Goal: Find specific page/section: Find specific page/section

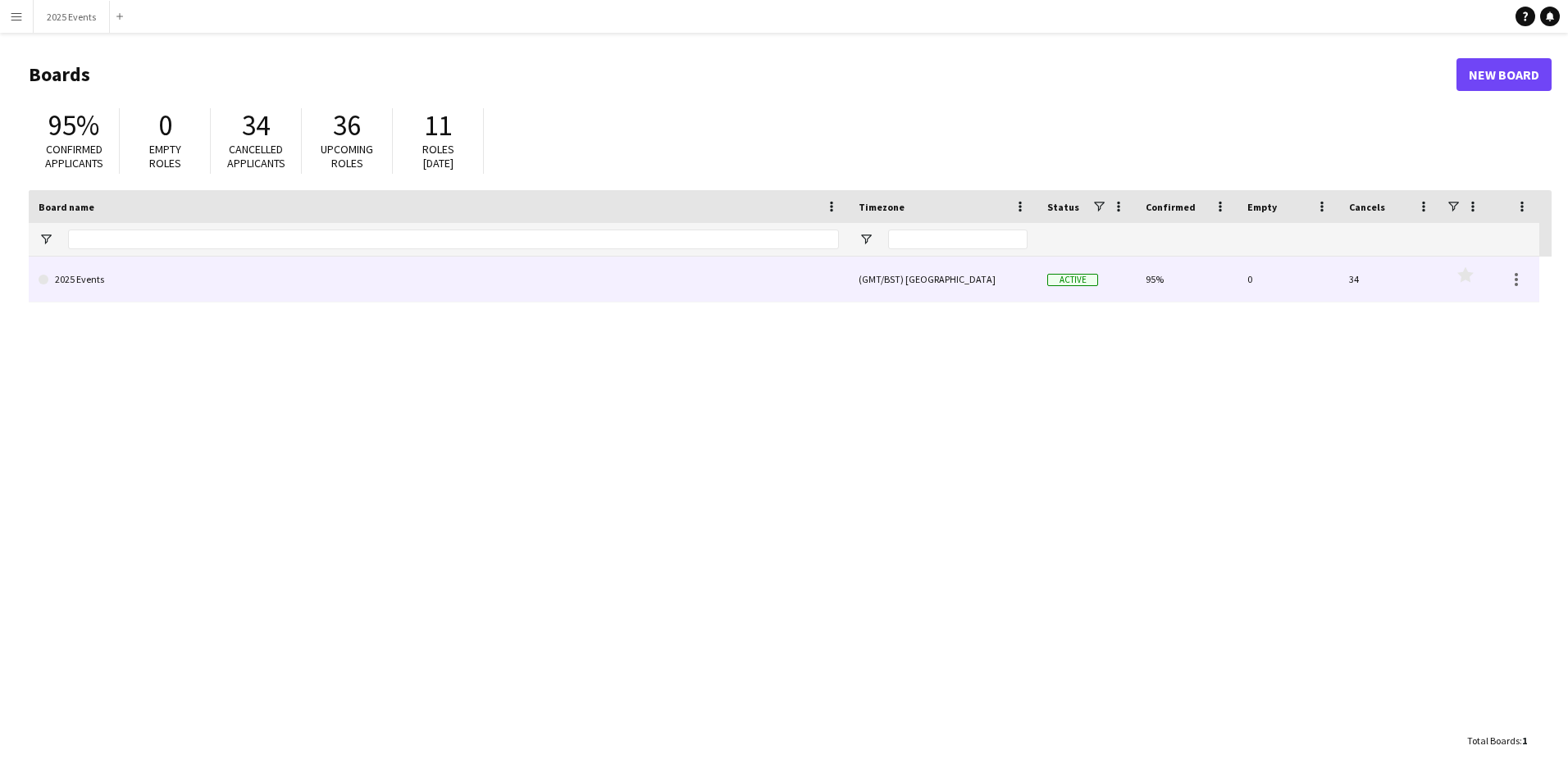
click at [397, 260] on link "2025 Events" at bounding box center [439, 279] width 800 height 46
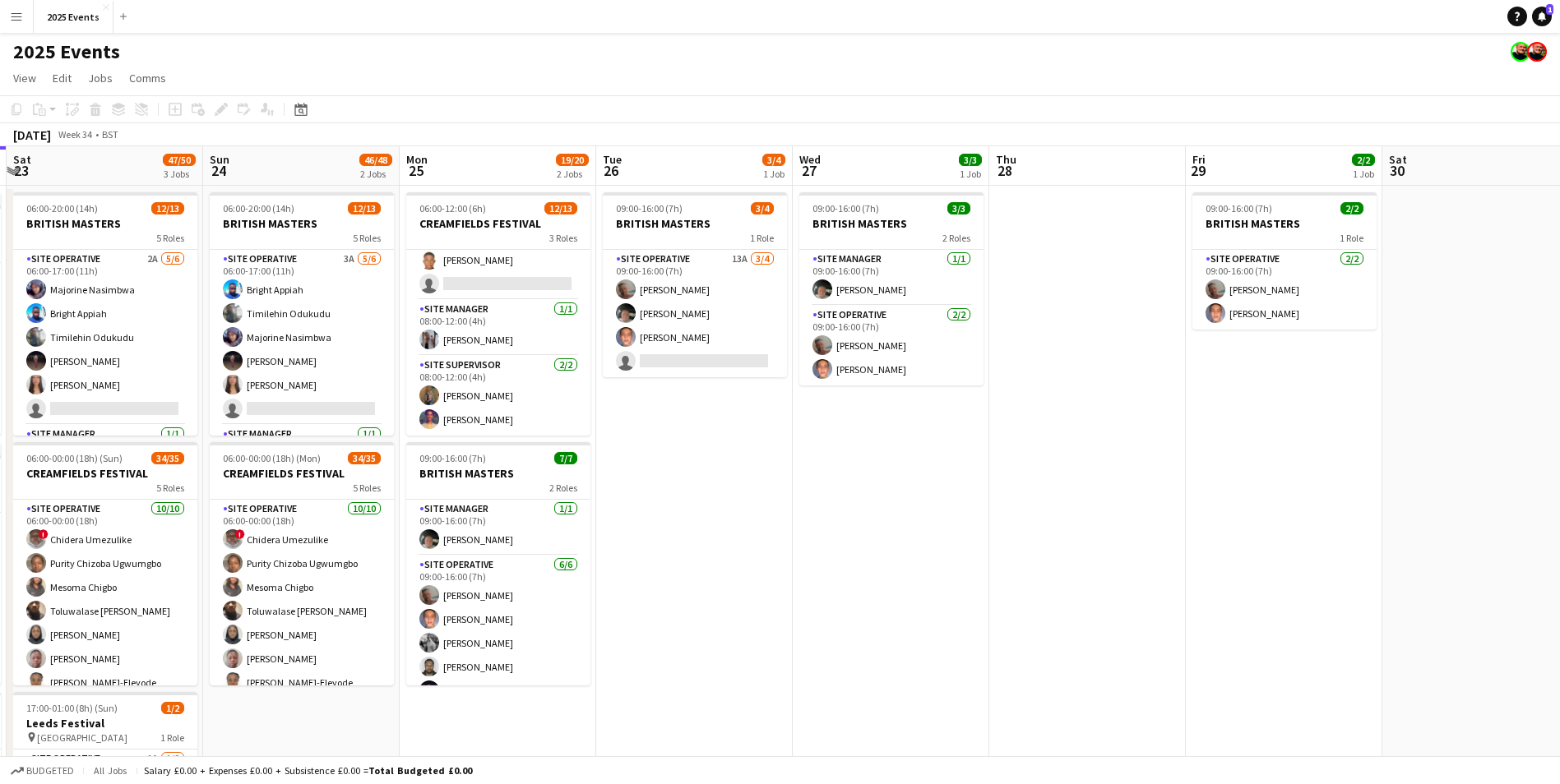
scroll to position [0, 501]
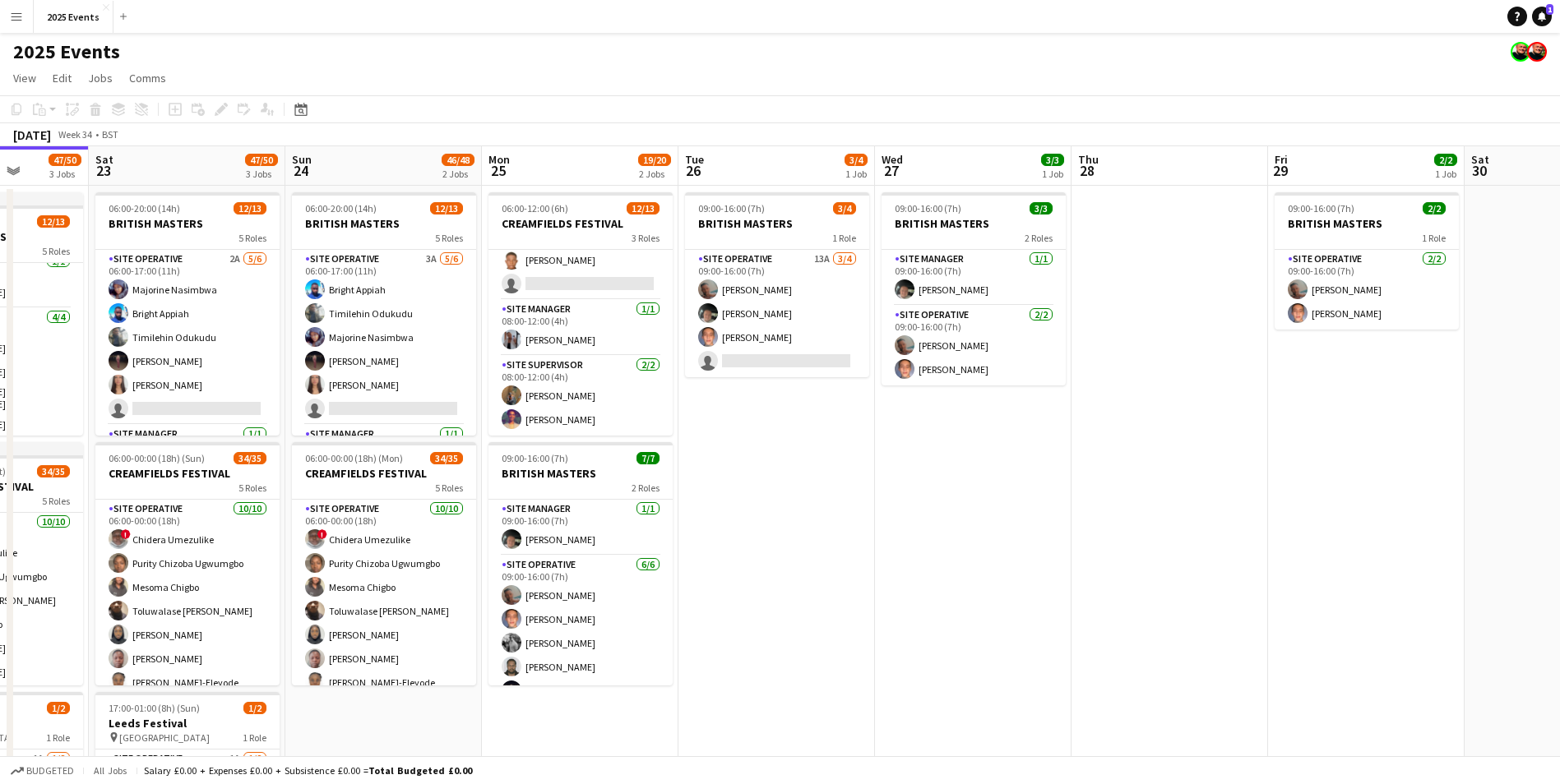
drag, startPoint x: 1334, startPoint y: 522, endPoint x: 1050, endPoint y: 566, distance: 287.4
click at [1050, 566] on app-calendar-viewport "Wed 20 12/13 1 Job Thu 21 34/39 2 Jobs Fri 22 47/50 3 Jobs Sat 23 47/50 3 Jobs …" at bounding box center [780, 505] width 1560 height 718
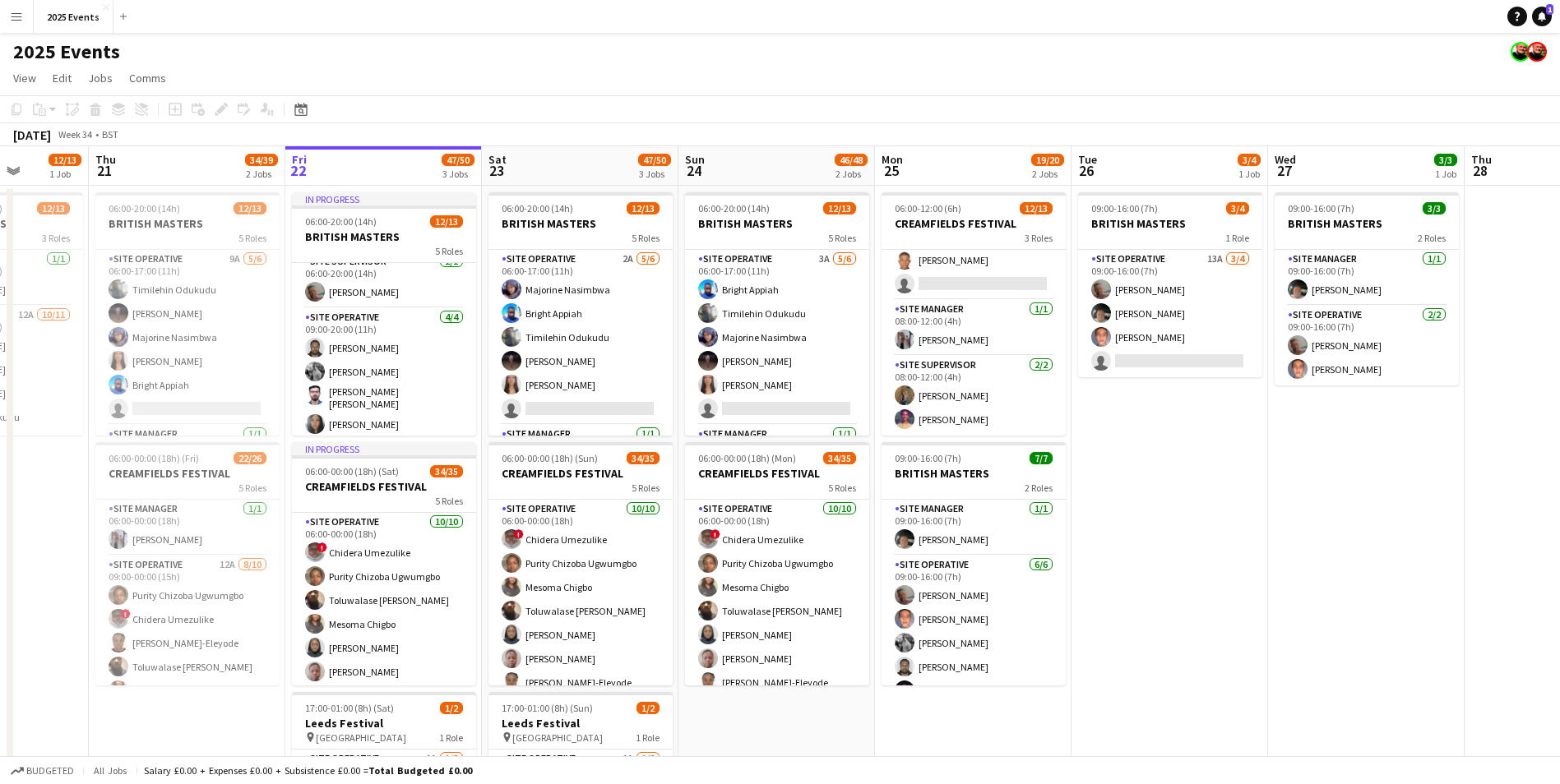
scroll to position [0, 332]
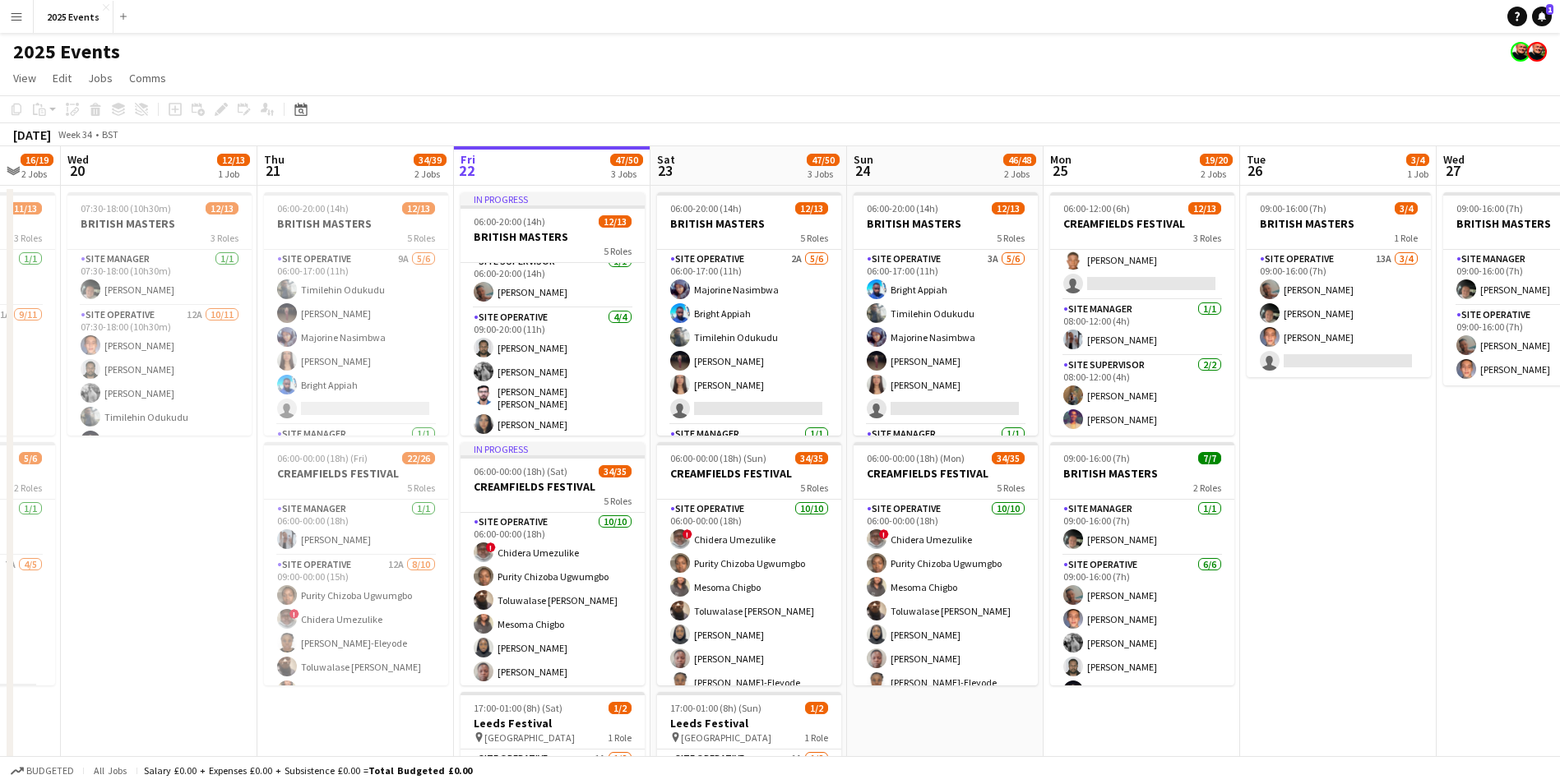
drag, startPoint x: 1080, startPoint y: 557, endPoint x: 1574, endPoint y: 527, distance: 494.9
click at [1560, 527] on html "Menu Boards Boards Boards All jobs Status Workforce Workforce My Workforce Recr…" at bounding box center [780, 498] width 1560 height 997
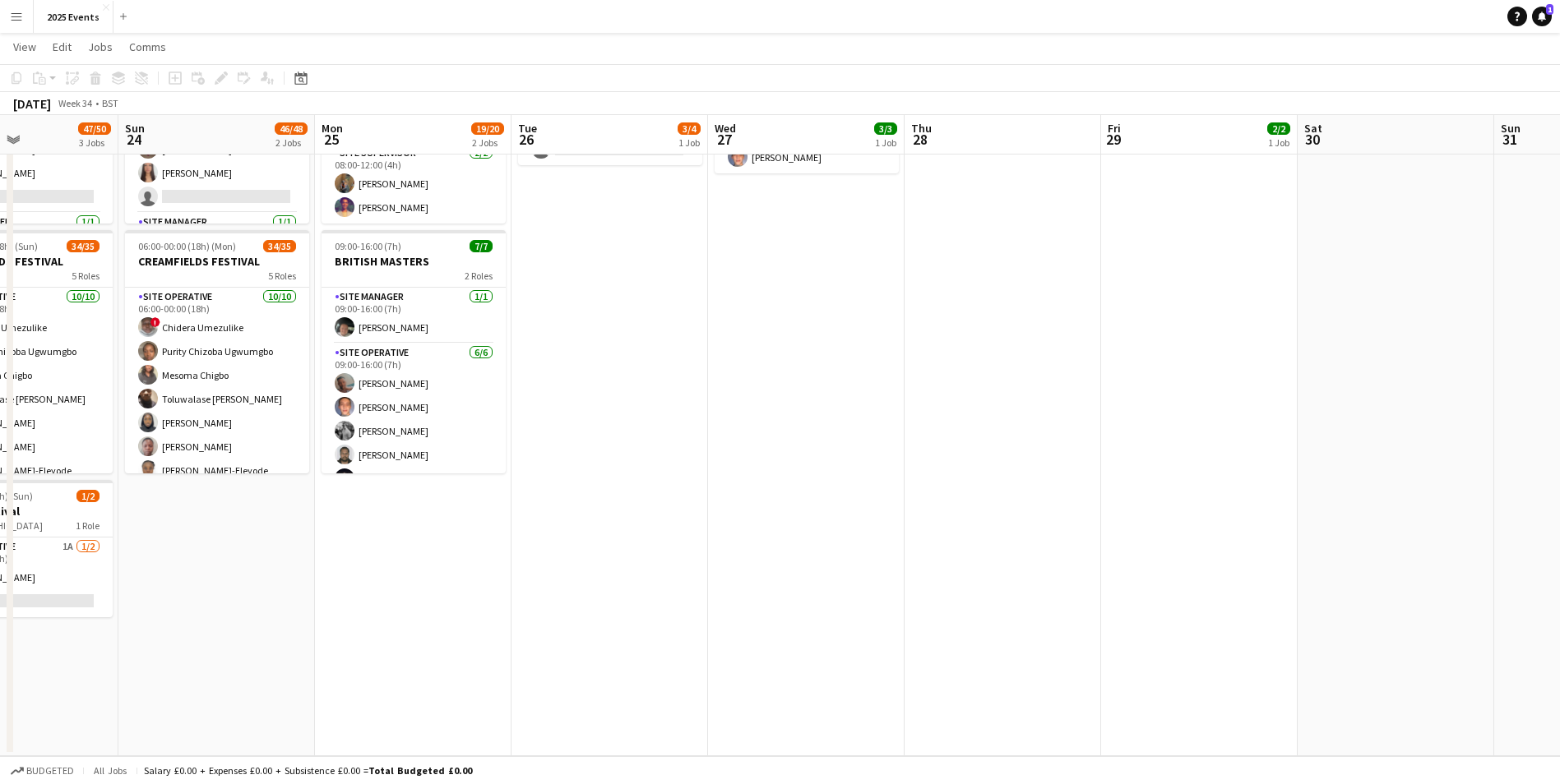
scroll to position [0, 562]
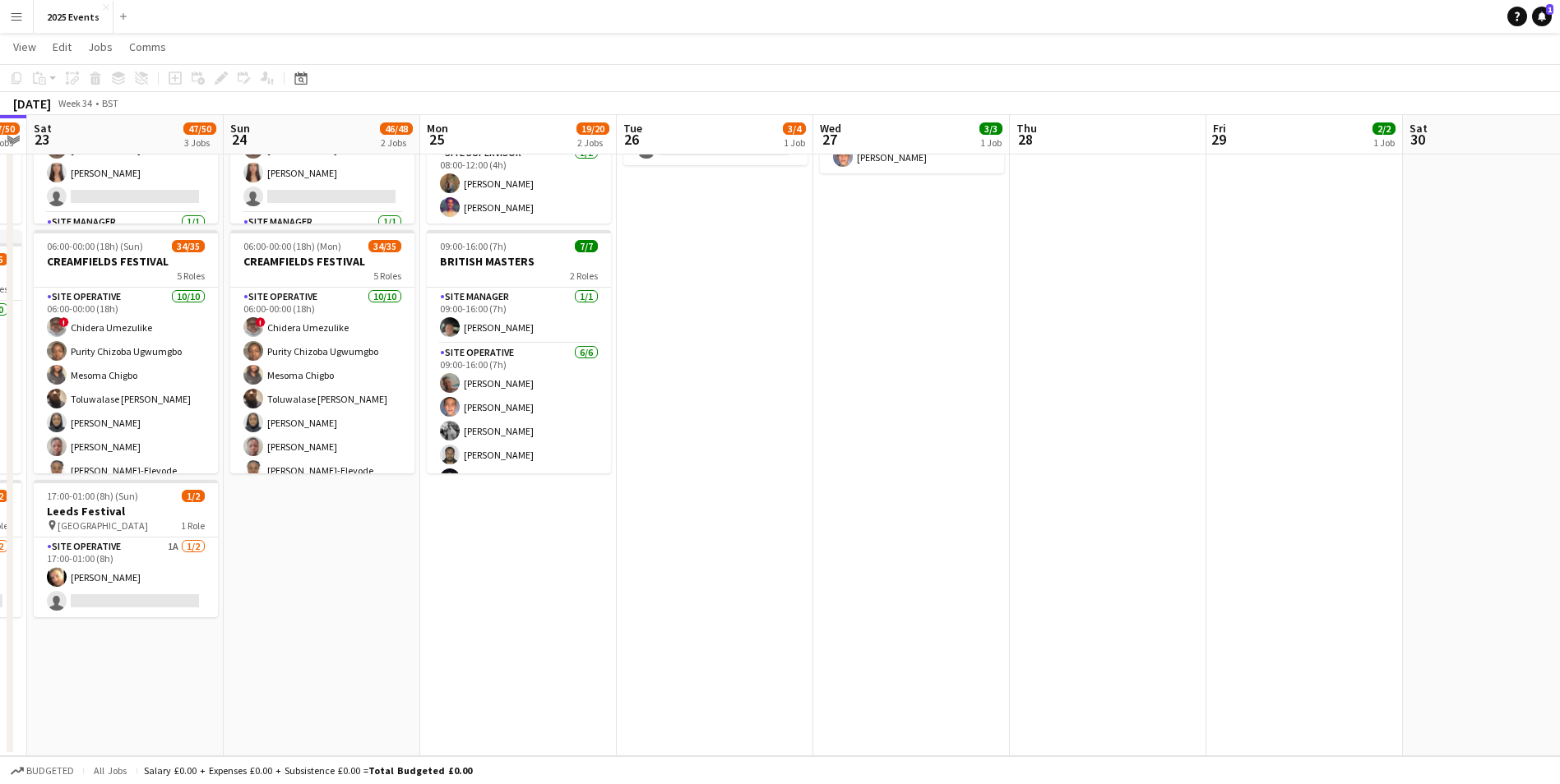
drag, startPoint x: 1389, startPoint y: 576, endPoint x: 765, endPoint y: 645, distance: 627.8
click at [765, 645] on app-calendar-viewport "Wed 20 12/13 1 Job Thu 21 34/39 2 Jobs Fri 22 47/50 3 Jobs Sat 23 47/50 3 Jobs …" at bounding box center [780, 305] width 1560 height 902
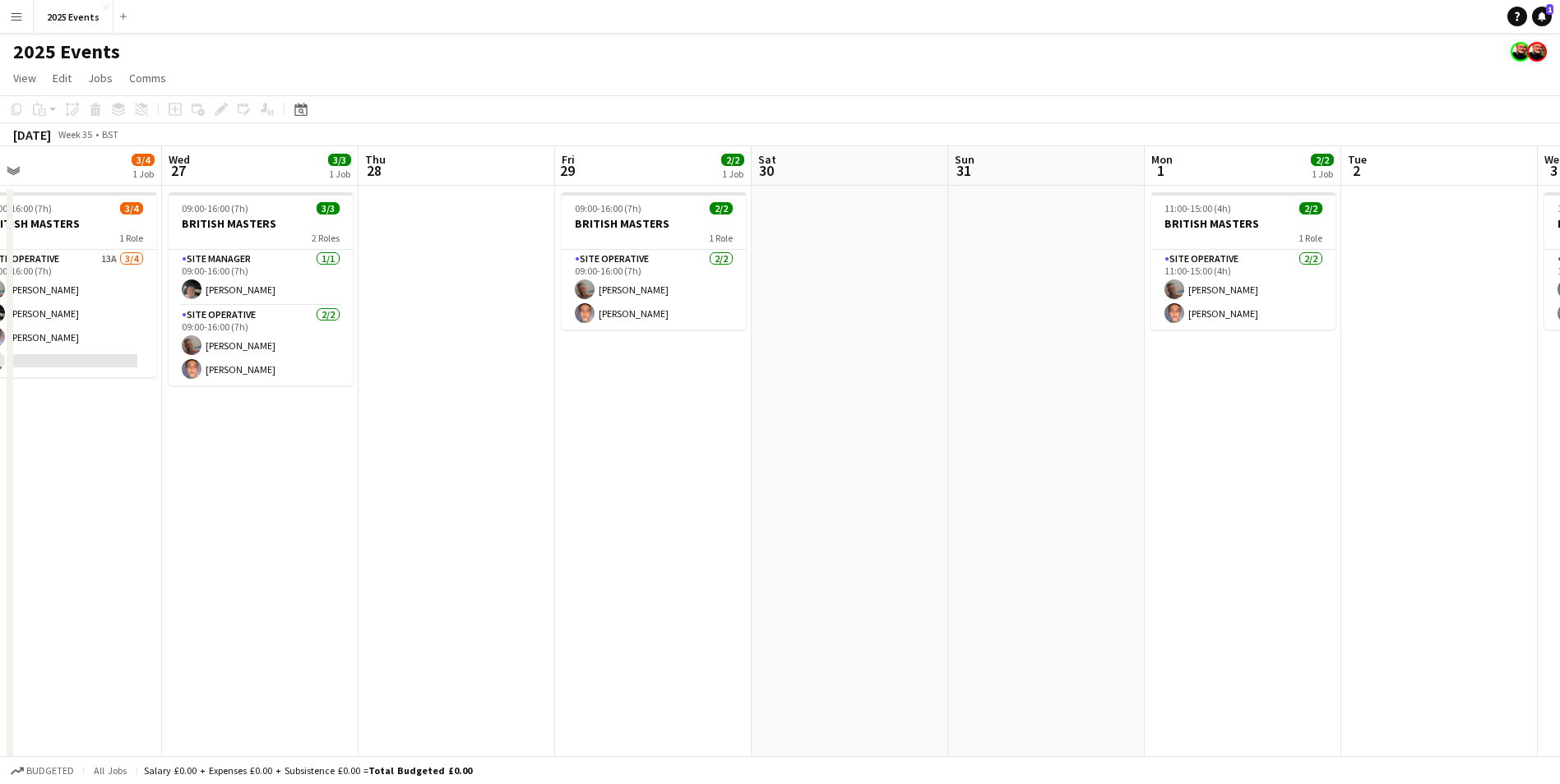
scroll to position [0, 625]
drag, startPoint x: 1302, startPoint y: 496, endPoint x: 649, endPoint y: 507, distance: 653.1
click at [649, 507] on app-calendar-viewport "Sat 23 47/50 3 Jobs Sun 24 46/48 2 Jobs Mon 25 19/20 2 Jobs Tue 26 3/4 1 Job We…" at bounding box center [780, 557] width 1560 height 822
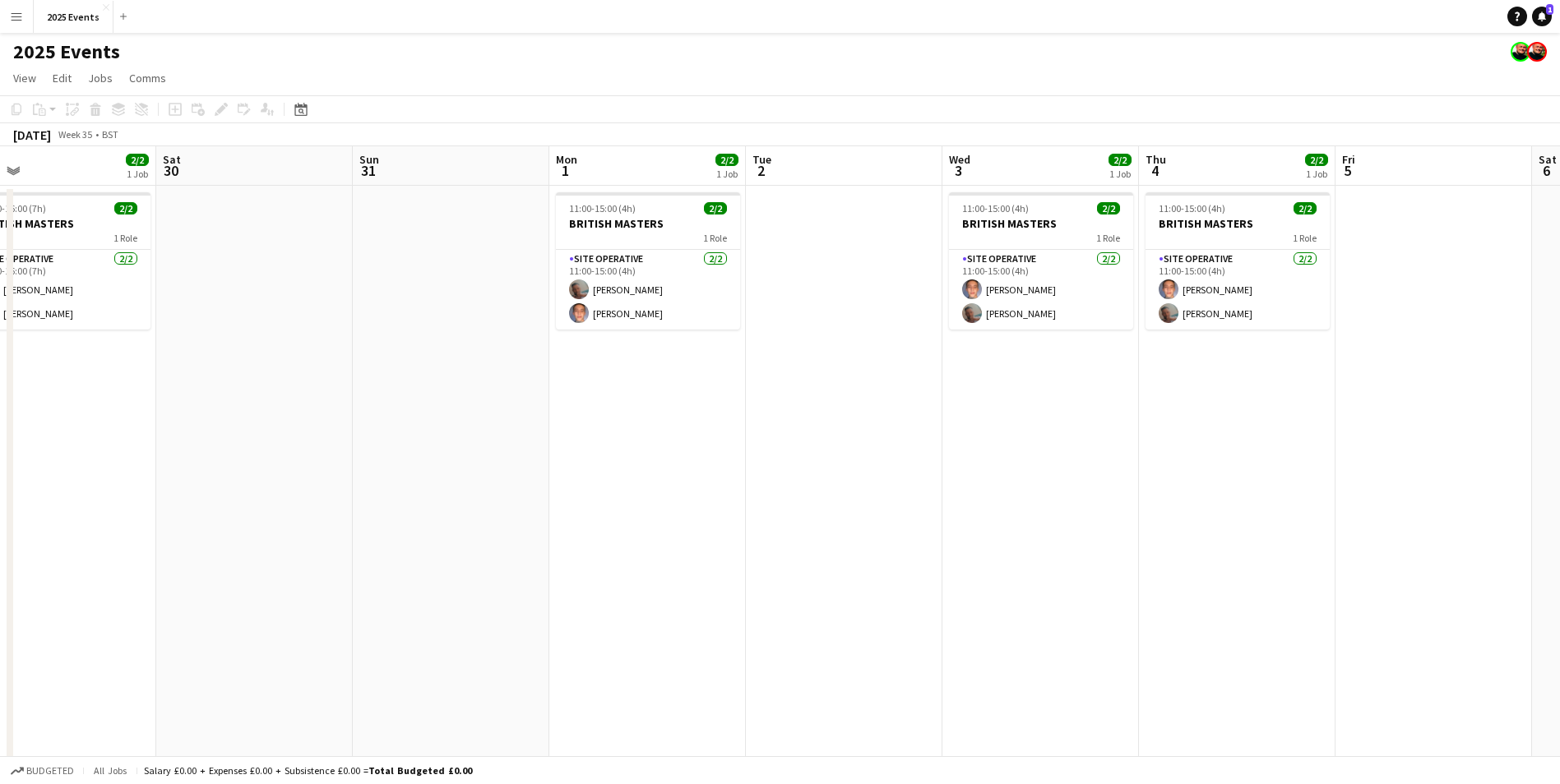
scroll to position [0, 505]
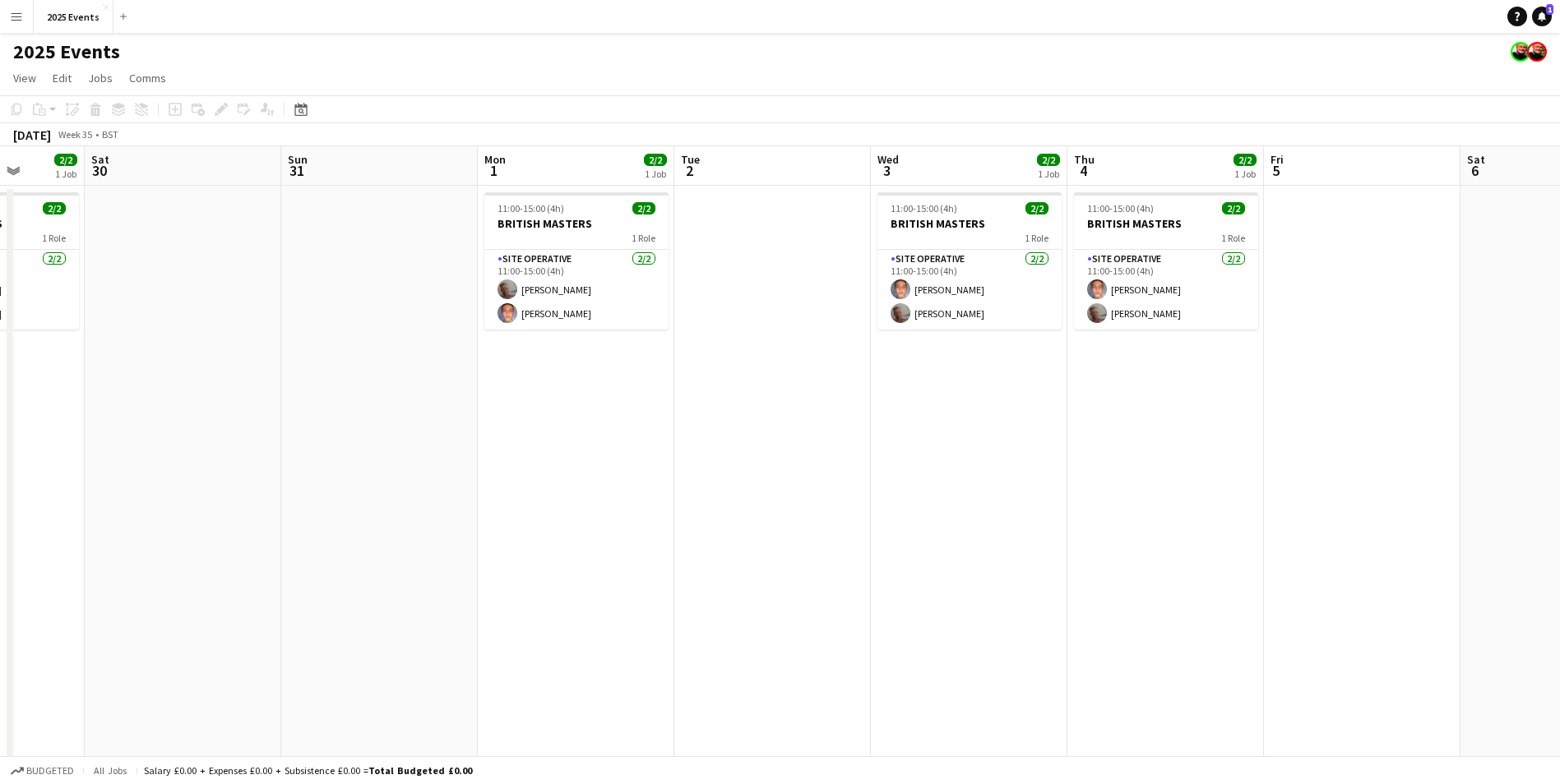
drag, startPoint x: 1354, startPoint y: 522, endPoint x: 687, endPoint y: 521, distance: 667.0
click at [687, 521] on app-calendar-viewport "Wed 27 3/3 1 Job Thu 28 Fri 29 2/2 1 Job Sat 30 Sun 31 Mon 1 2/2 1 Job Tue 2 We…" at bounding box center [780, 557] width 1560 height 822
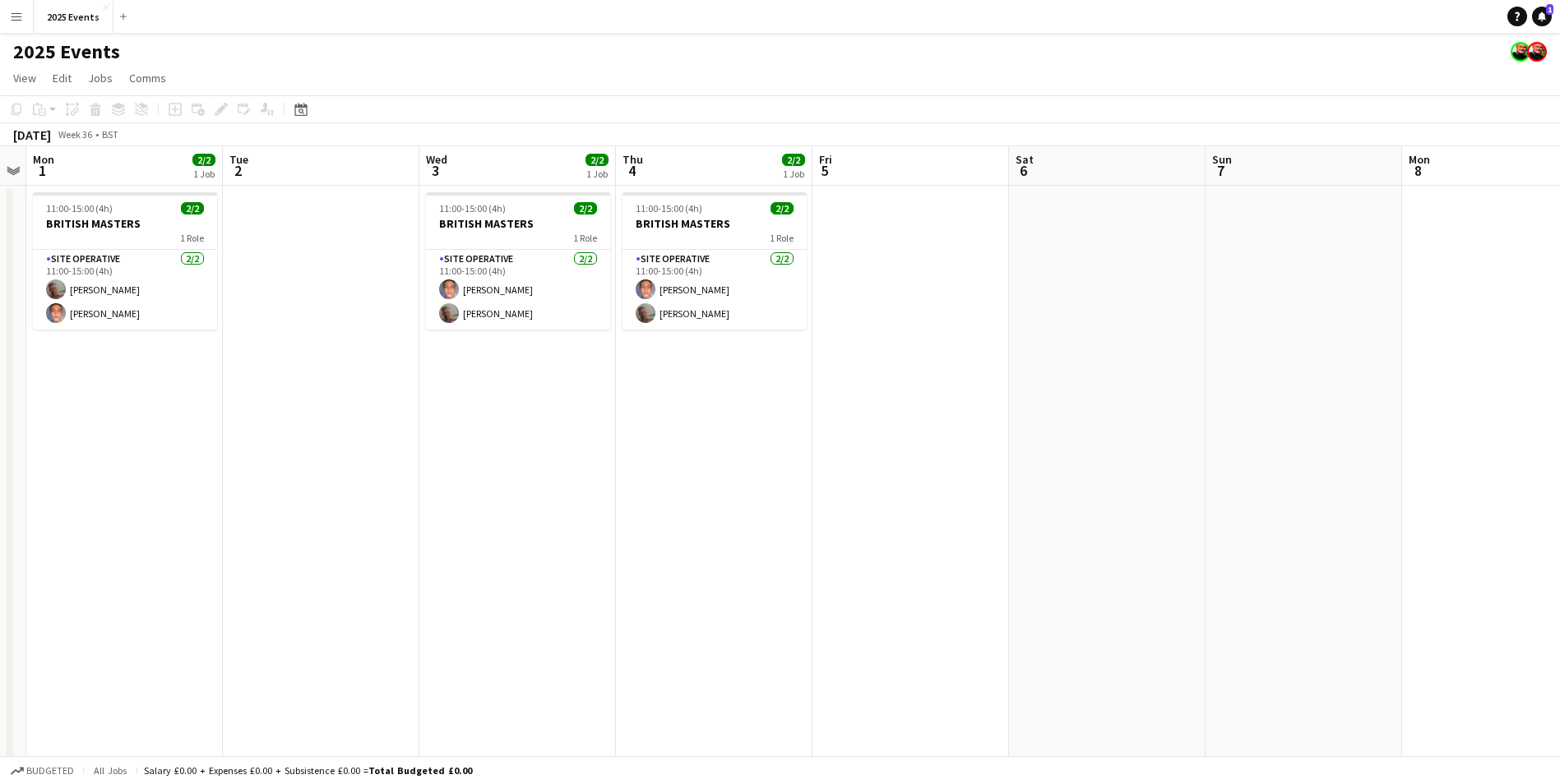
scroll to position [0, 631]
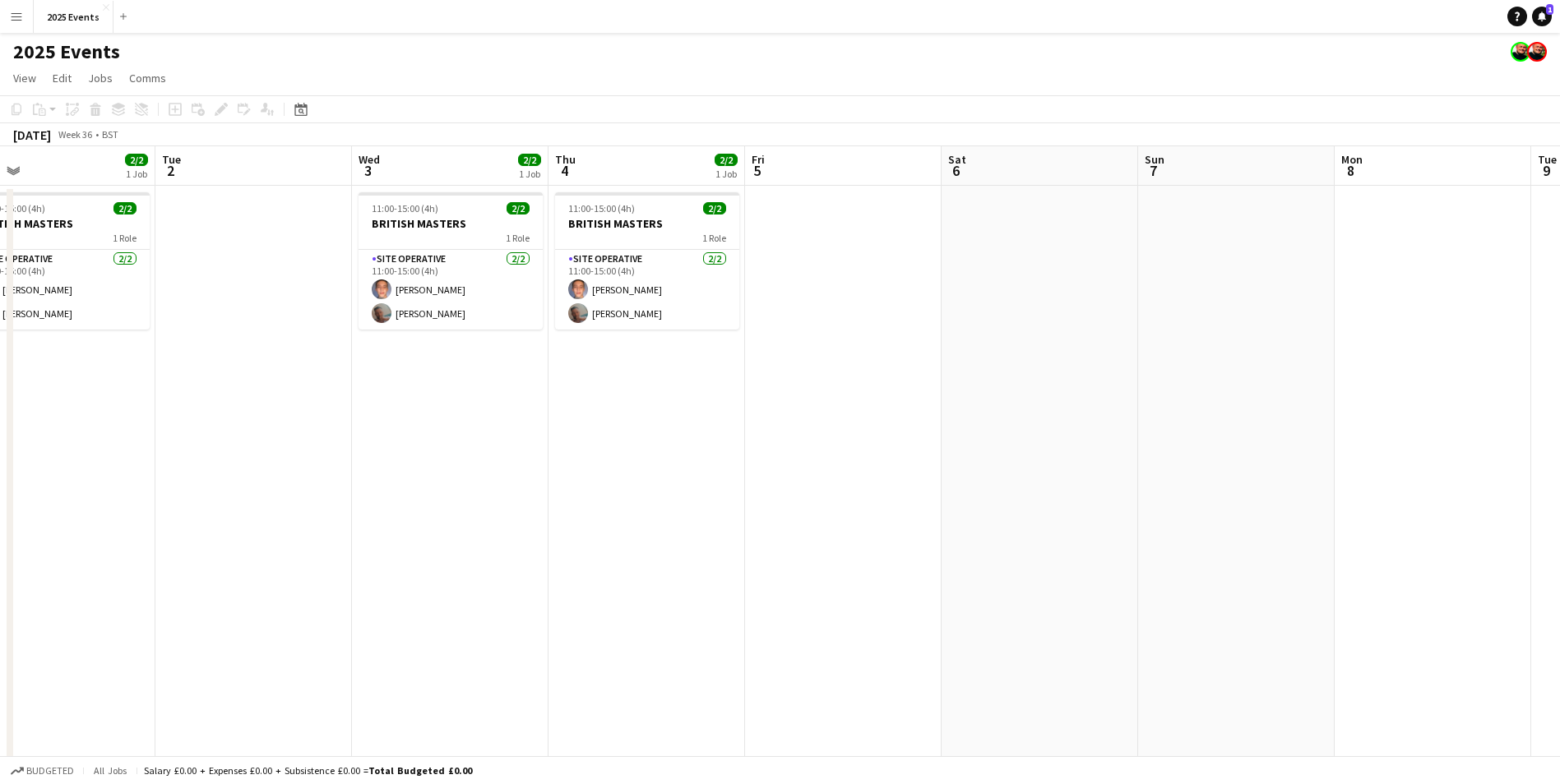
drag, startPoint x: 1088, startPoint y: 527, endPoint x: 569, endPoint y: 518, distance: 519.1
click at [569, 518] on app-calendar-viewport "Fri 29 2/2 1 Job Sat 30 Sun 31 Mon 1 2/2 1 Job Tue 2 Wed 3 2/2 1 Job Thu 4 2/2 …" at bounding box center [780, 557] width 1560 height 822
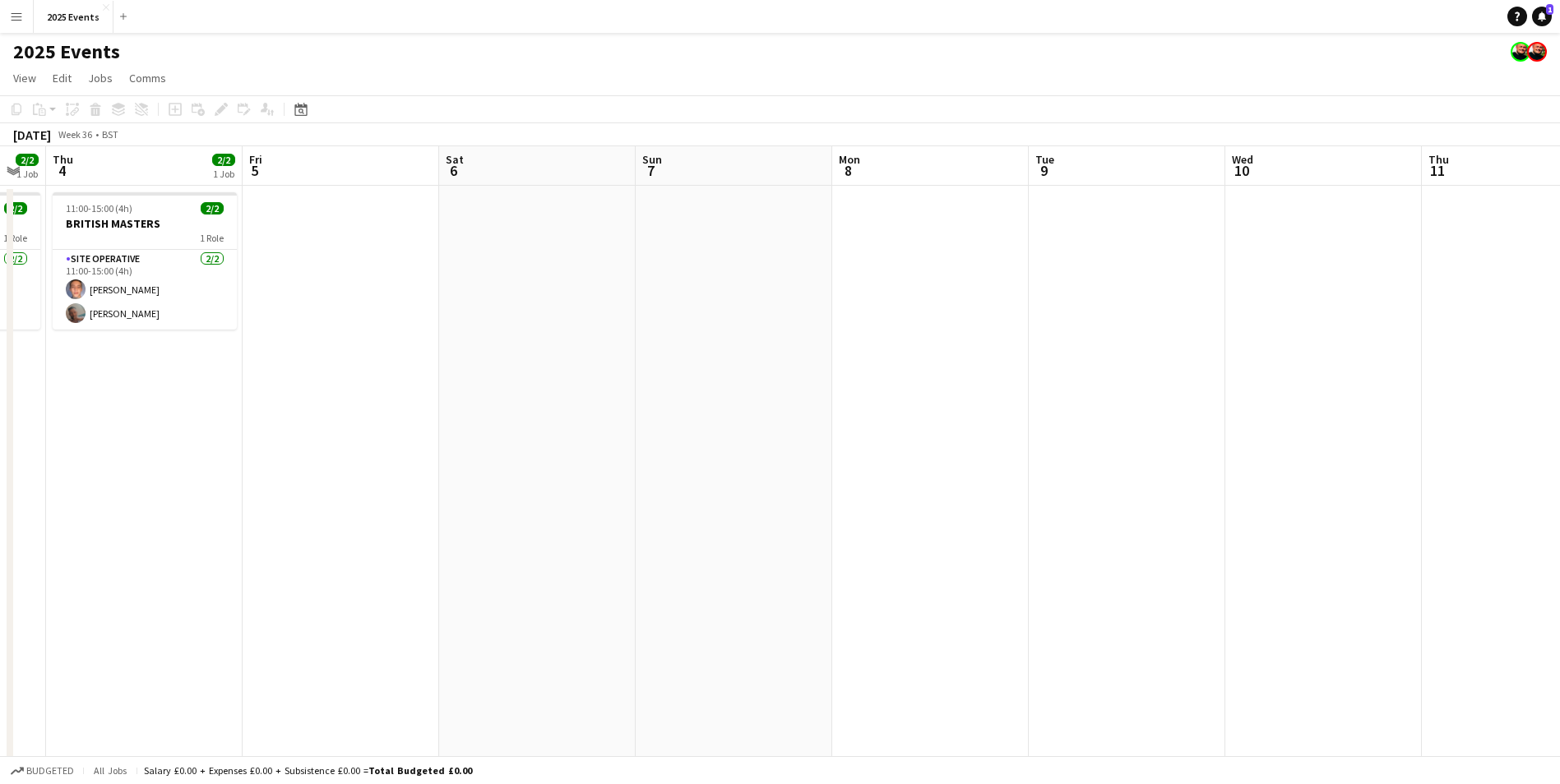
scroll to position [0, 548]
drag, startPoint x: 1120, startPoint y: 476, endPoint x: 613, endPoint y: 496, distance: 507.4
click at [613, 496] on app-calendar-viewport "Mon 1 2/2 1 Job Tue 2 Wed 3 2/2 1 Job Thu 4 2/2 1 Job Fri 5 Sat 6 Sun 7 Mon 8 T…" at bounding box center [780, 557] width 1560 height 822
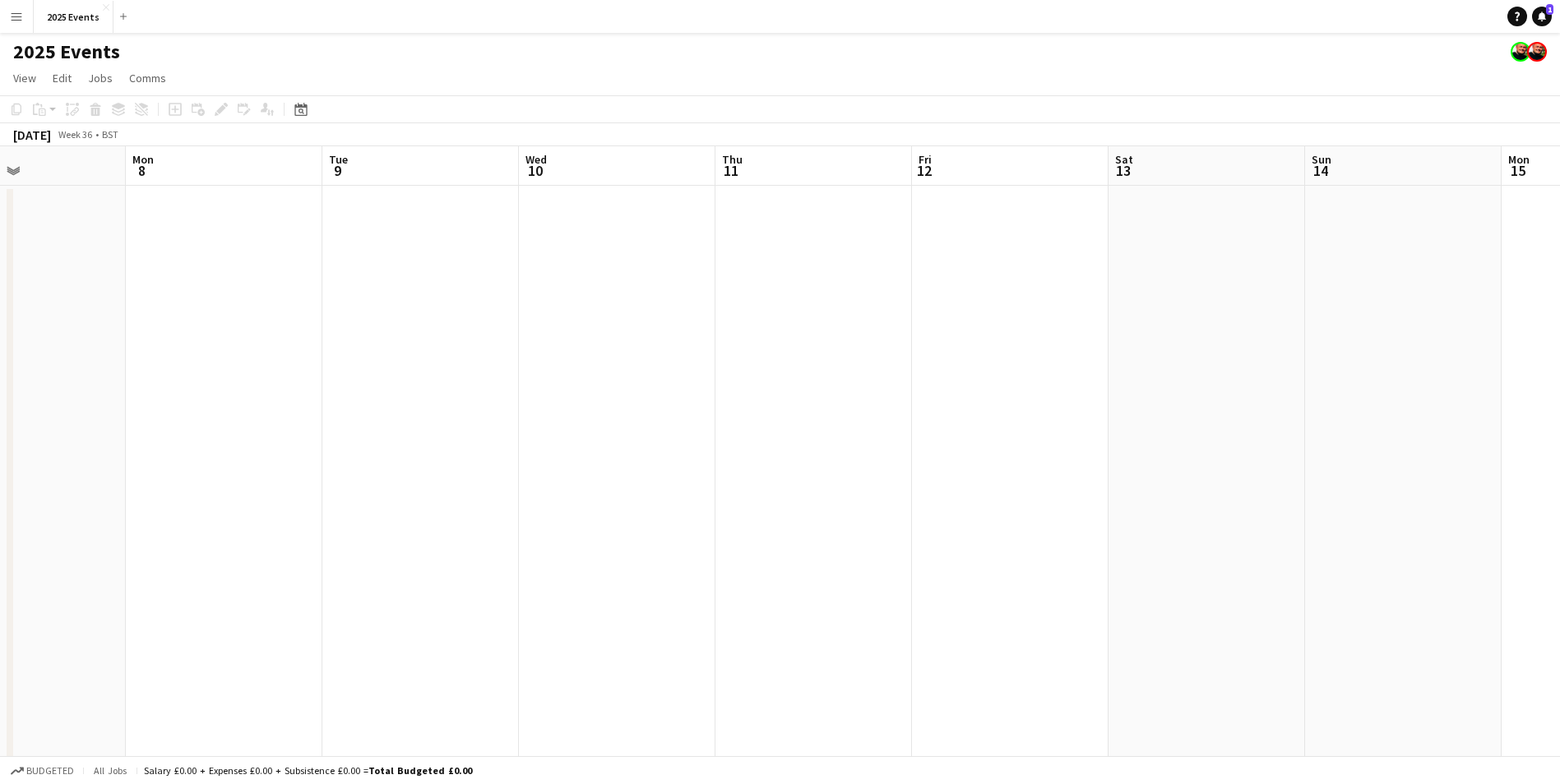
drag, startPoint x: 1251, startPoint y: 487, endPoint x: 549, endPoint y: 520, distance: 702.8
click at [549, 520] on app-calendar-viewport "Thu 4 2/2 1 Job Fri 5 Sat 6 Sun 7 Mon 8 Tue 9 Wed 10 Thu 11 Fri 12 Sat 13 Sun 1…" at bounding box center [780, 557] width 1560 height 822
drag, startPoint x: 1245, startPoint y: 457, endPoint x: 468, endPoint y: 493, distance: 777.8
click at [468, 493] on app-calendar-viewport "Mon 8 Tue 9 Wed 10 Thu 11 Fri 12 Sat 13 Sun 14 Mon 15 Tue 16 Wed 17 Thu 18 Fri …" at bounding box center [780, 557] width 1560 height 822
drag, startPoint x: 1271, startPoint y: 453, endPoint x: 528, endPoint y: 492, distance: 744.0
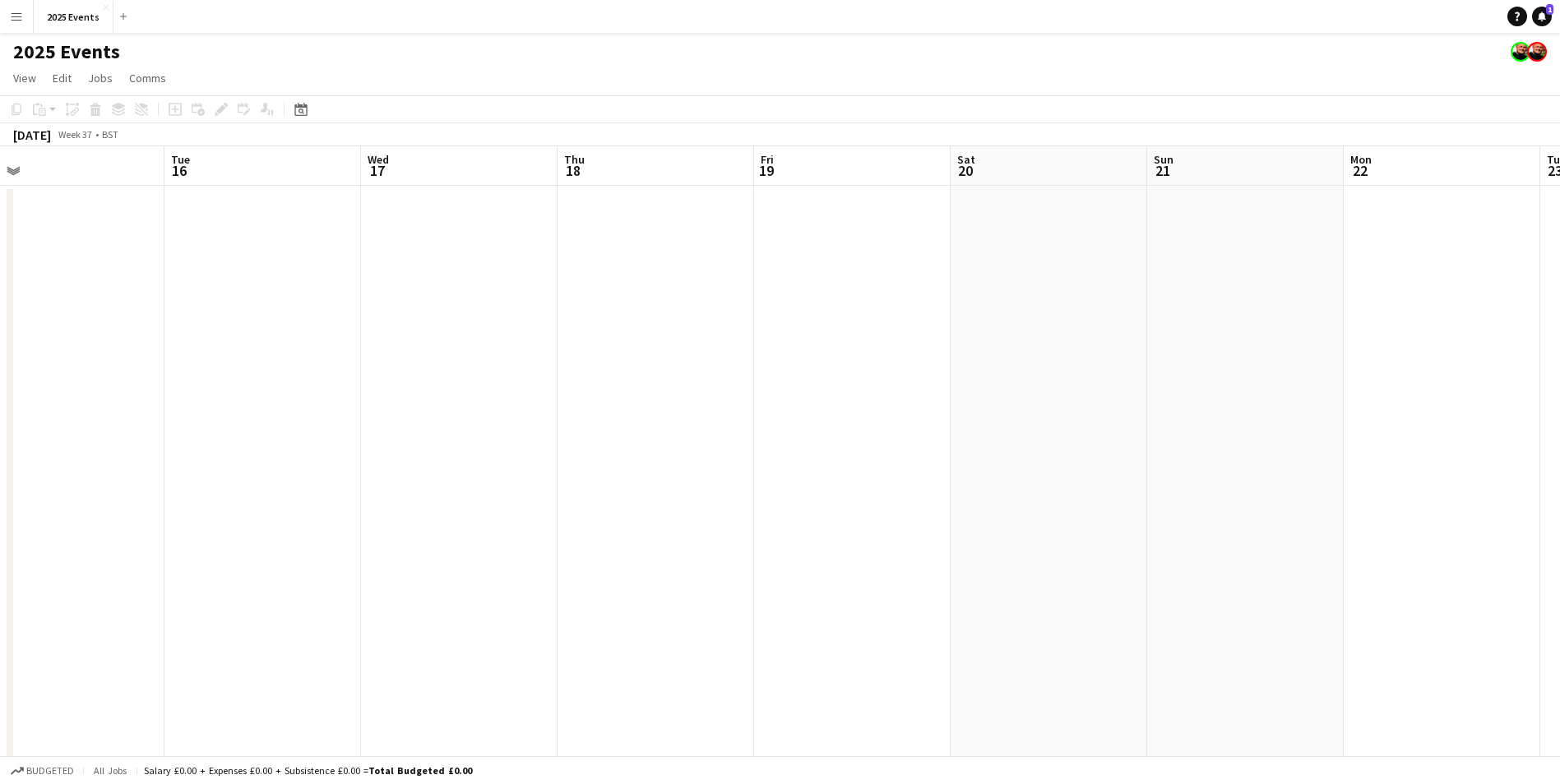
click at [528, 492] on app-calendar-viewport "Fri 12 Sat 13 Sun 14 Mon 15 Tue 16 Wed 17 Thu 18 Fri 19 Sat 20 Sun 21 Mon 22 Tu…" at bounding box center [780, 557] width 1560 height 822
drag, startPoint x: 1475, startPoint y: 389, endPoint x: 712, endPoint y: 467, distance: 767.0
click at [712, 467] on app-calendar-viewport "Tue 16 Wed 17 Thu 18 Fri 19 Sat 20 Sun 21 Mon 22 Tue 23 Wed 24 Thu 25 Fri 26 Sa…" at bounding box center [780, 557] width 1560 height 822
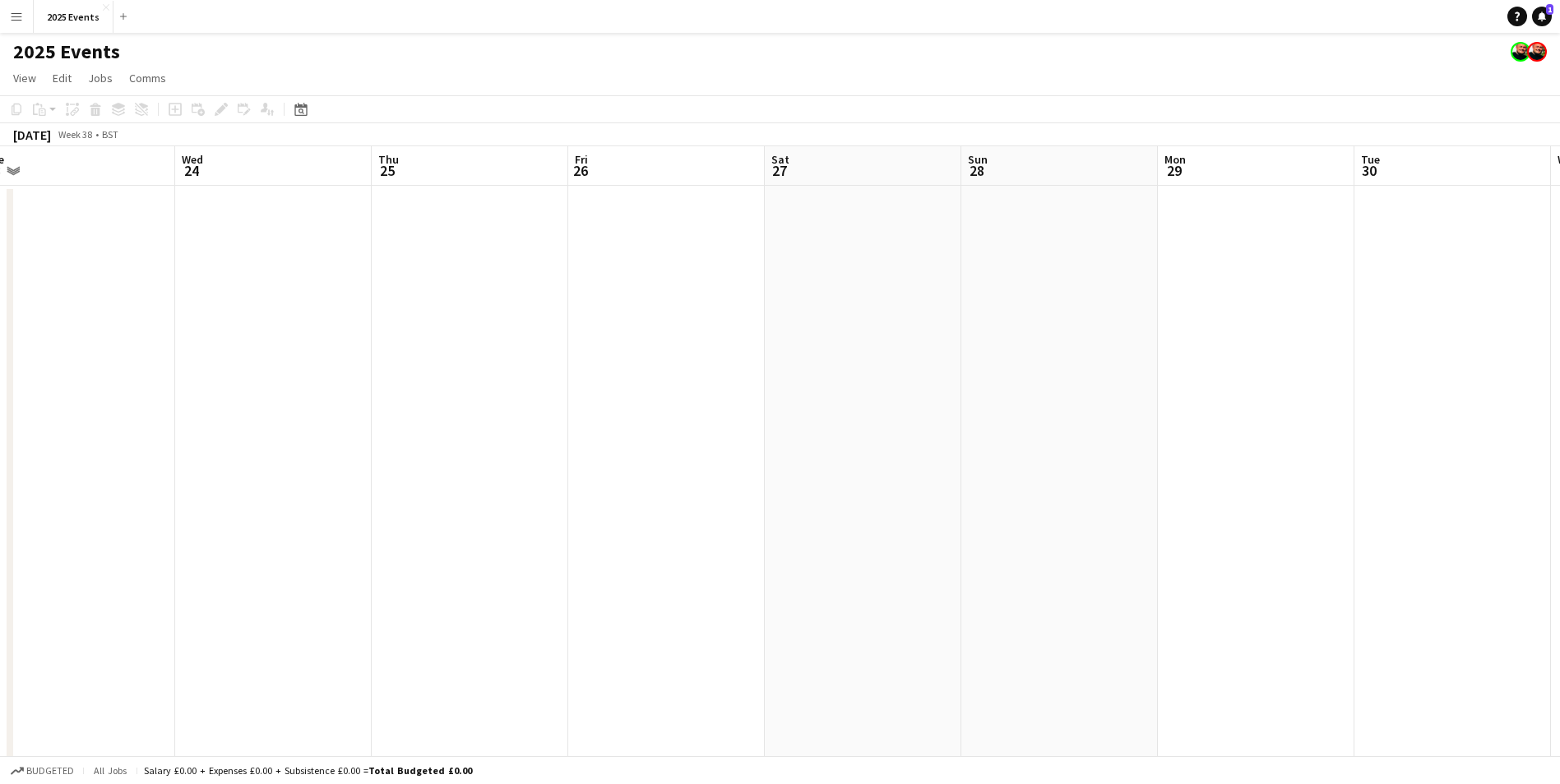
drag, startPoint x: 1288, startPoint y: 407, endPoint x: 566, endPoint y: 414, distance: 722.0
click at [566, 414] on app-calendar-viewport "Sat 20 Sun 21 Mon 22 Tue 23 Wed 24 Thu 25 Fri 26 Sat 27 Sun 28 Mon 29 Tue 30 We…" at bounding box center [780, 557] width 1560 height 822
